Goal: Share content: Share content

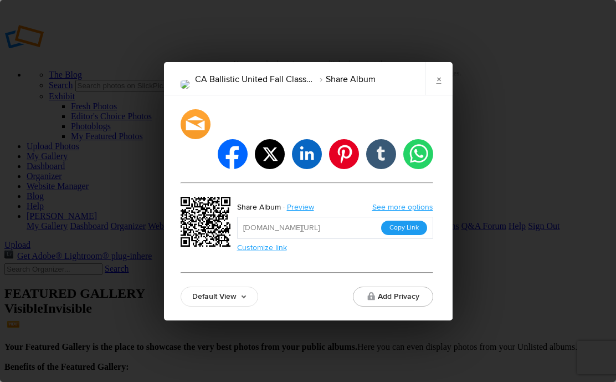
click at [403, 221] on button "Copy Link" at bounding box center [404, 228] width 46 height 14
